Goal: Check status: Check status

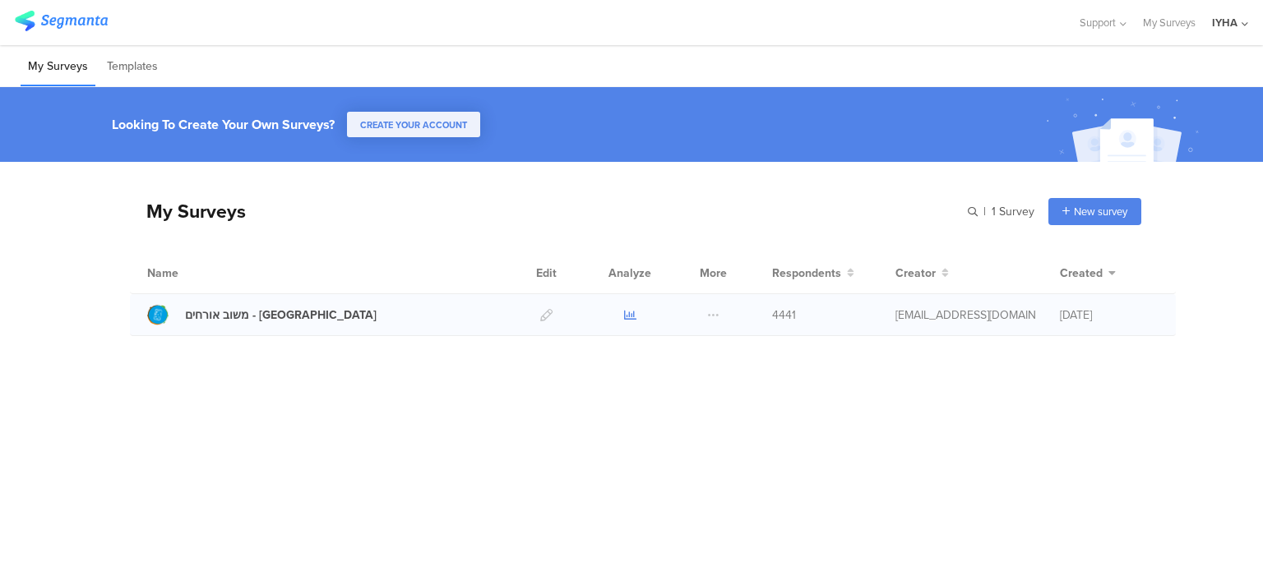
click at [624, 312] on icon at bounding box center [630, 315] width 12 height 12
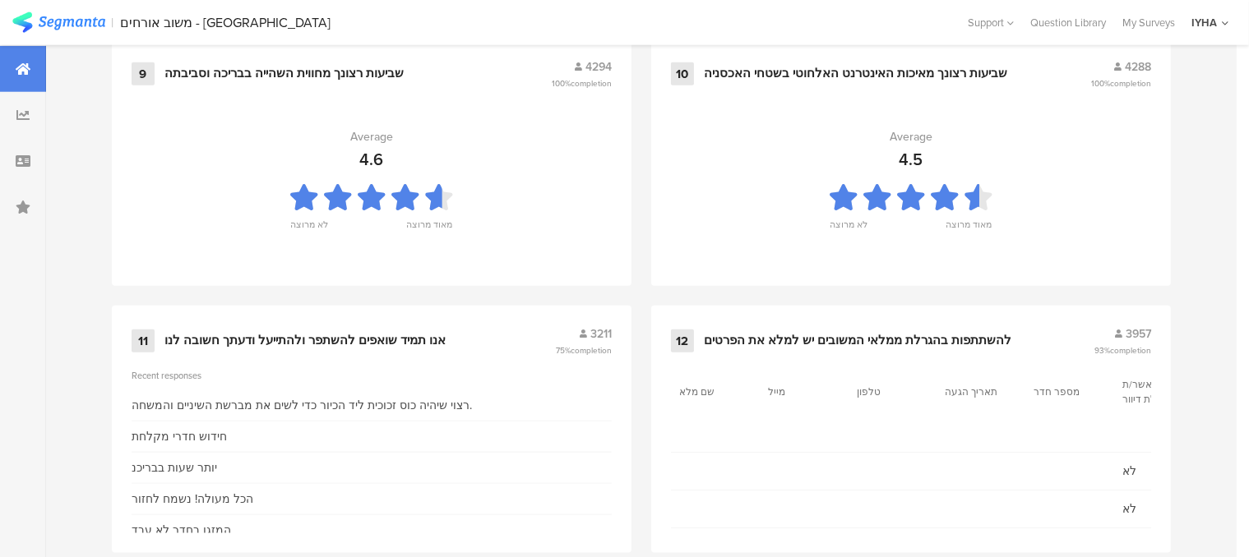
scroll to position [1848, 0]
